Goal: Task Accomplishment & Management: Use online tool/utility

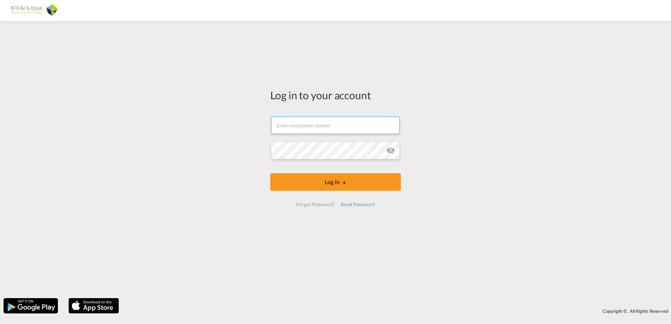
click at [315, 124] on input "text" at bounding box center [335, 126] width 129 height 18
paste input "[EMAIL_ADDRESS][DOMAIN_NAME]"
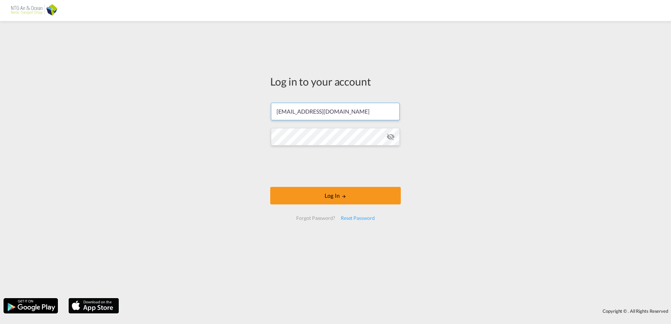
type input "[EMAIL_ADDRESS][DOMAIN_NAME]"
click at [339, 201] on button "Log In" at bounding box center [335, 196] width 131 height 18
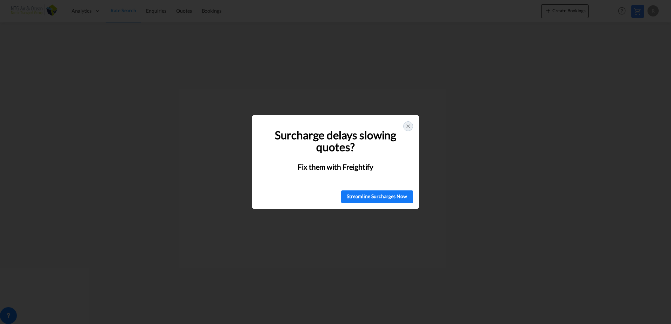
click at [409, 127] on icon at bounding box center [409, 127] width 6 height 6
